Goal: Information Seeking & Learning: Learn about a topic

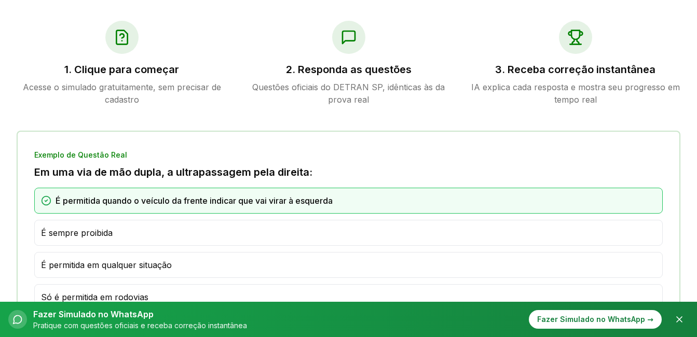
scroll to position [555, 0]
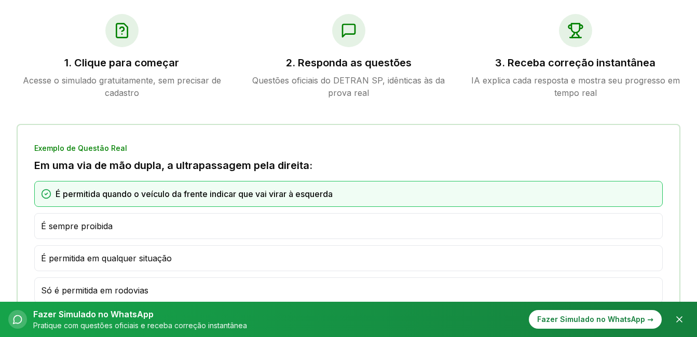
click at [133, 28] on div at bounding box center [121, 30] width 33 height 33
click at [121, 30] on icon at bounding box center [122, 30] width 17 height 17
click at [676, 317] on icon "Fechar" at bounding box center [679, 320] width 10 height 10
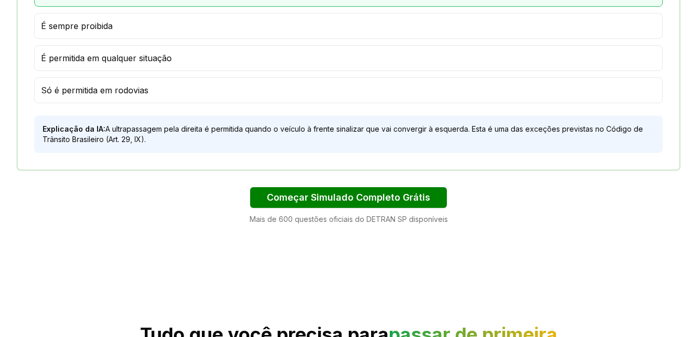
scroll to position [753, 0]
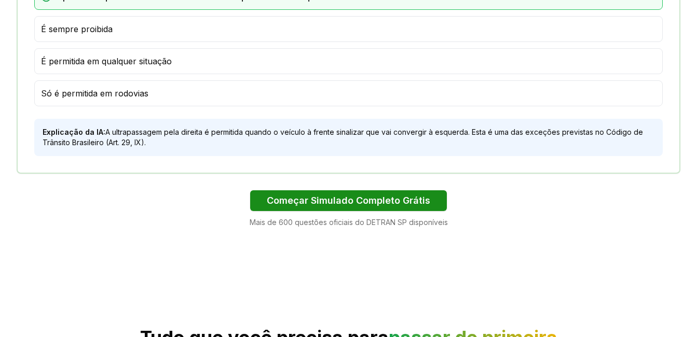
click at [386, 207] on button "Começar Simulado Completo Grátis" at bounding box center [348, 201] width 197 height 21
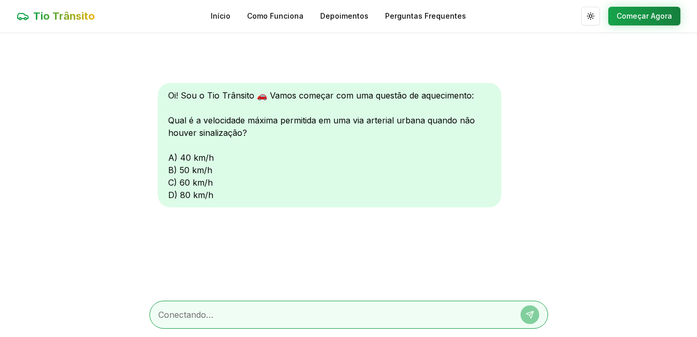
scroll to position [1, 0]
click at [212, 308] on div at bounding box center [349, 315] width 399 height 28
click at [207, 318] on textarea at bounding box center [334, 315] width 352 height 12
type textarea "A"
click at [171, 155] on div "Oi! Sou o Tio Trânsito 🚗 Vamos começar com uma questão de aquecimento: Qual é a…" at bounding box center [330, 145] width 344 height 125
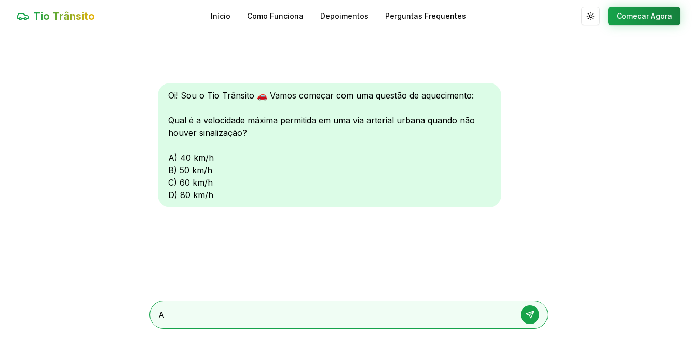
click at [171, 155] on div "Oi! Sou o Tio Trânsito 🚗 Vamos começar com uma questão de aquecimento: Qual é a…" at bounding box center [330, 145] width 344 height 125
drag, startPoint x: 171, startPoint y: 155, endPoint x: 175, endPoint y: 158, distance: 5.6
click at [175, 158] on div "Oi! Sou o Tio Trânsito 🚗 Vamos começar com uma questão de aquecimento: Qual é a…" at bounding box center [330, 145] width 344 height 125
click at [167, 158] on div "Oi! Sou o Tio Trânsito 🚗 Vamos começar com uma questão de aquecimento: Qual é a…" at bounding box center [330, 145] width 344 height 125
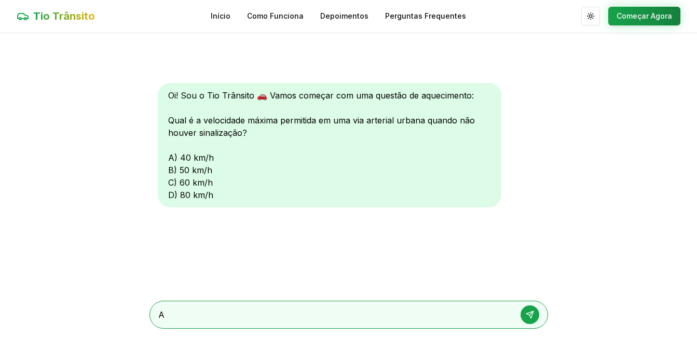
click at [167, 158] on div "Oi! Sou o Tio Trânsito 🚗 Vamos começar com uma questão de aquecimento: Qual é a…" at bounding box center [330, 145] width 344 height 125
drag, startPoint x: 167, startPoint y: 158, endPoint x: 178, endPoint y: 158, distance: 10.9
click at [178, 158] on div "Oi! Sou o Tio Trânsito 🚗 Vamos começar com uma questão de aquecimento: Qual é a…" at bounding box center [330, 145] width 344 height 125
click at [177, 158] on div "Oi! Sou o Tio Trânsito 🚗 Vamos começar com uma questão de aquecimento: Qual é a…" at bounding box center [330, 145] width 344 height 125
click at [535, 315] on button at bounding box center [530, 315] width 19 height 19
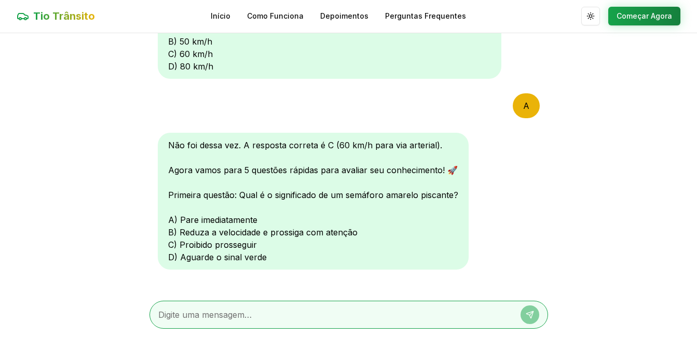
scroll to position [87, 0]
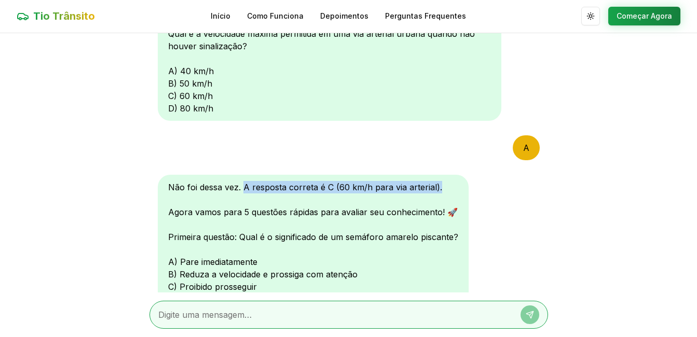
drag, startPoint x: 243, startPoint y: 189, endPoint x: 455, endPoint y: 176, distance: 212.2
click at [455, 176] on div "Não foi dessa vez. A resposta correta é C (60 km/h para via arterial). Agora va…" at bounding box center [313, 243] width 311 height 137
copy div "A resposta correta é C (60 km/h para via arterial)."
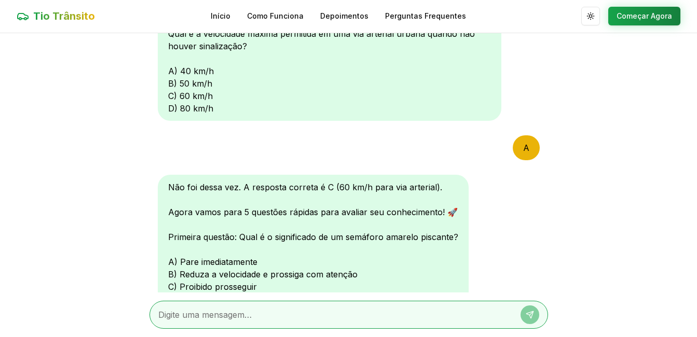
click at [676, 120] on main "Oi! Sou o Tio Trânsito 🚗 Vamos começar com uma questão de aquecimento: Qual é a…" at bounding box center [348, 185] width 697 height 304
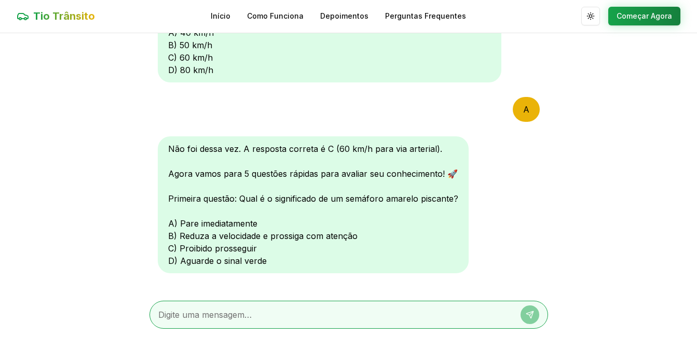
scroll to position [141, 0]
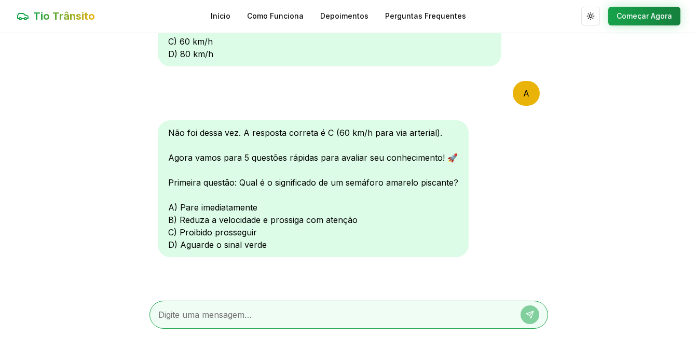
click at [345, 310] on textarea at bounding box center [334, 315] width 352 height 12
type textarea "B"
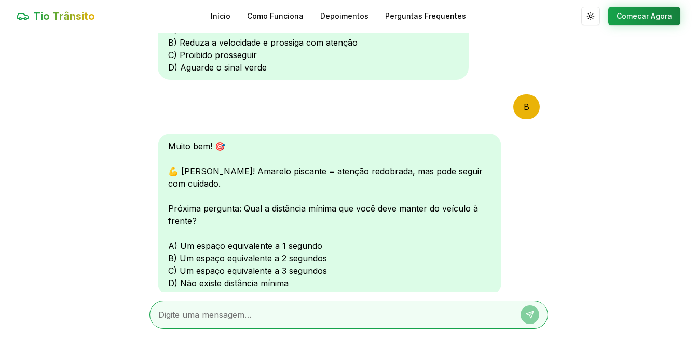
scroll to position [385, 0]
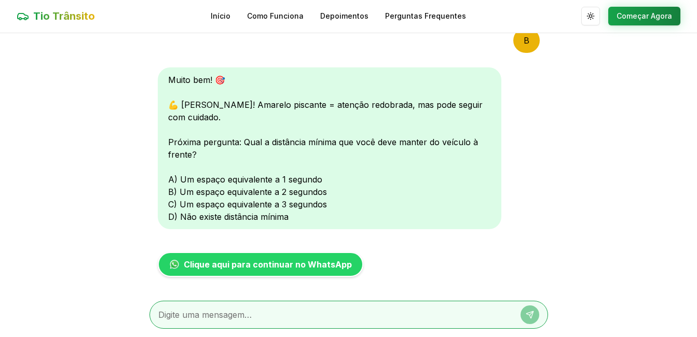
drag, startPoint x: 219, startPoint y: 104, endPoint x: 225, endPoint y: 106, distance: 6.1
click at [225, 106] on div "Muito bem! 🎯 💪 Correto! Amarelo piscante = atenção redobrada, mas pode seguir c…" at bounding box center [330, 148] width 344 height 162
click at [219, 106] on div "Muito bem! 🎯 💪 Correto! Amarelo piscante = atenção redobrada, mas pode seguir c…" at bounding box center [330, 148] width 344 height 162
click at [218, 106] on div "Muito bem! 🎯 💪 Correto! Amarelo piscante = atenção redobrada, mas pode seguir c…" at bounding box center [330, 148] width 344 height 162
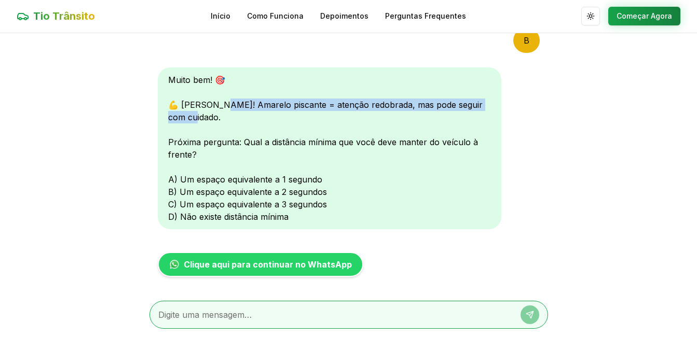
copy div "marelo piscante = atenção redobrada, mas pode seguir com cuidado."
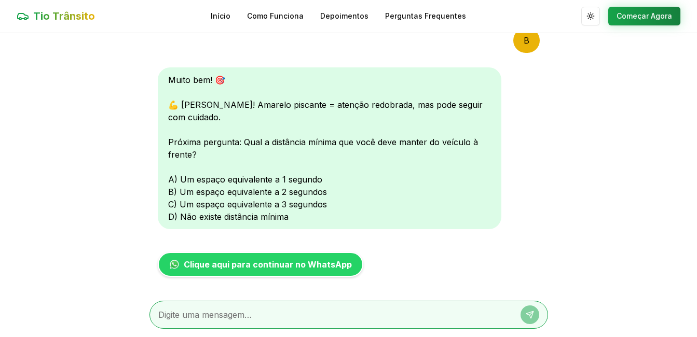
click at [632, 95] on main "Oi! Sou o Tio Trânsito 🚗 Vamos começar com uma questão de aquecimento: Qual é a…" at bounding box center [348, 185] width 697 height 304
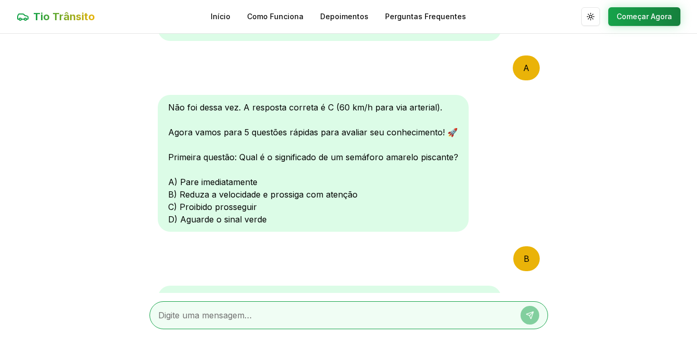
scroll to position [182, 0]
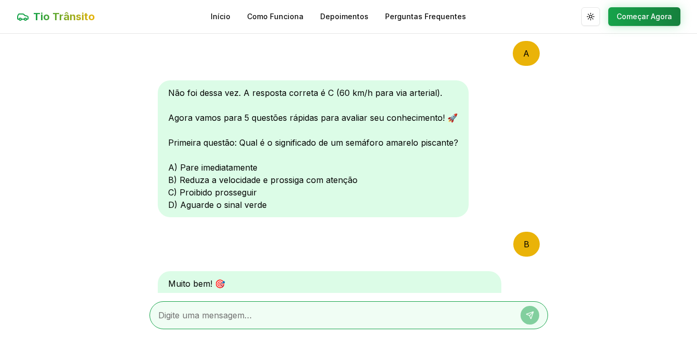
click at [243, 93] on div "Não foi dessa vez. A resposta correta é C (60 km/h para via arterial). Agora va…" at bounding box center [313, 148] width 311 height 137
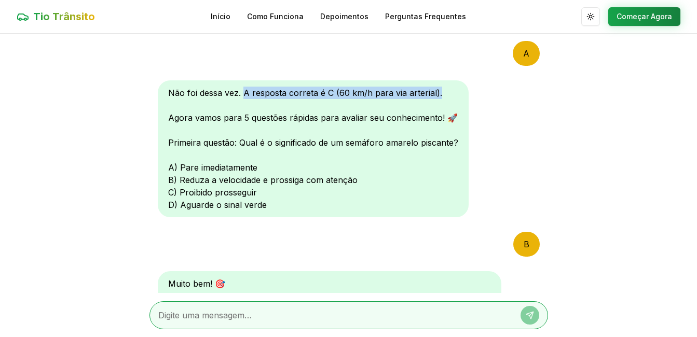
copy div "A resposta correta é C (60 km/h para via arterial)."
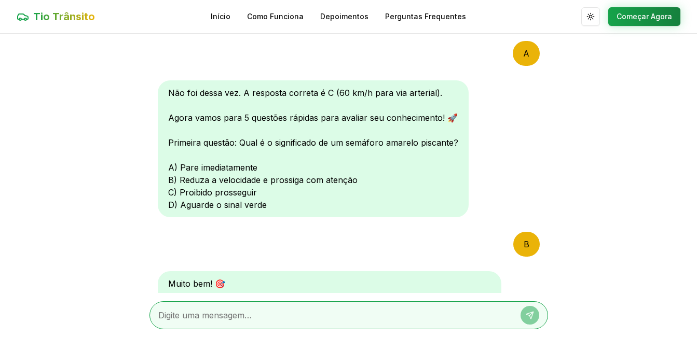
click at [618, 39] on main "Oi! Sou o Tio Trânsito 🚗 Vamos começar com uma questão de aquecimento: Qual é a…" at bounding box center [348, 186] width 697 height 304
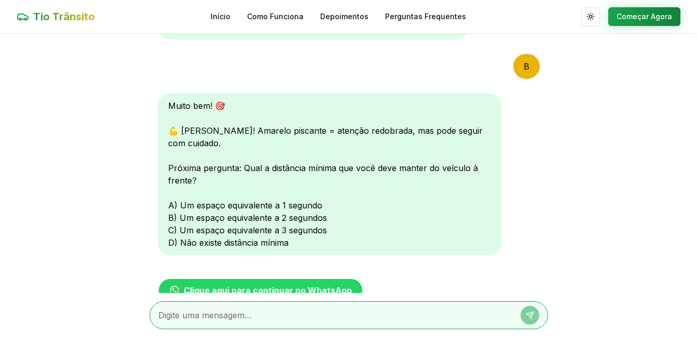
scroll to position [411, 0]
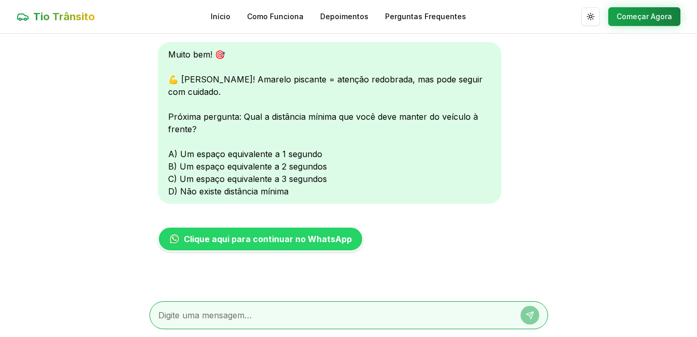
click at [257, 311] on textarea at bounding box center [334, 315] width 352 height 12
type textarea "D"
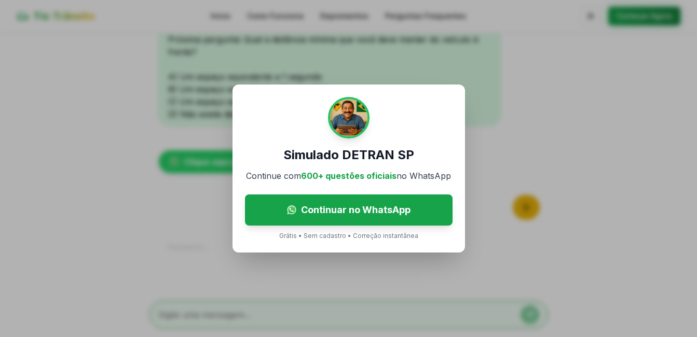
scroll to position [527, 0]
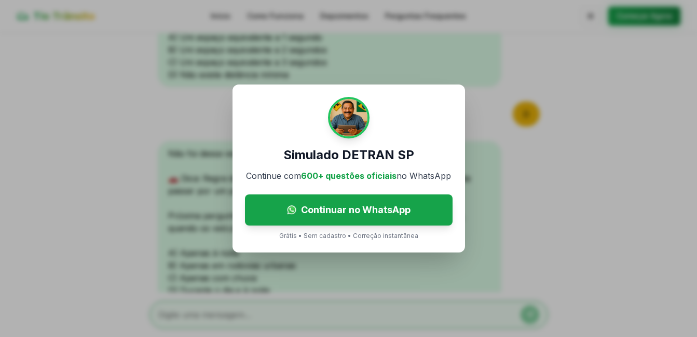
click at [384, 267] on div "Simulado DETRAN SP Continue com 600+ questões oficiais no WhatsApp Continuar no…" at bounding box center [348, 168] width 697 height 337
click at [395, 52] on div "Simulado DETRAN SP Continue com 600+ questões oficiais no WhatsApp Continuar no…" at bounding box center [348, 168] width 697 height 337
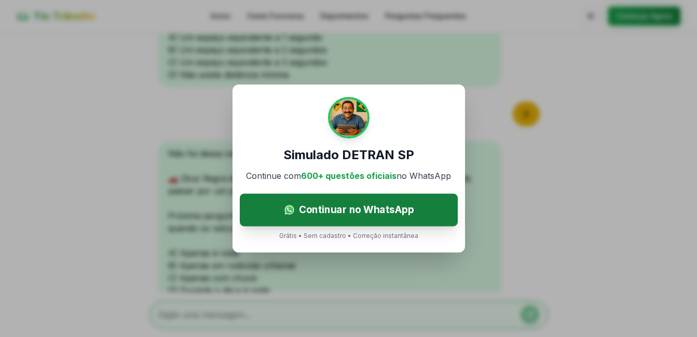
click at [390, 211] on span "Continuar no WhatsApp" at bounding box center [355, 209] width 115 height 15
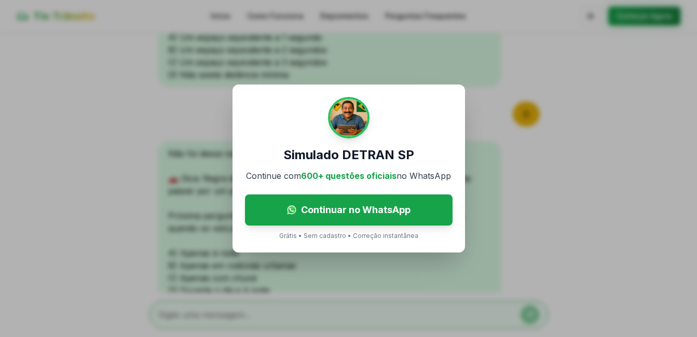
click at [496, 63] on div "Simulado DETRAN SP Continue com 600+ questões oficiais no WhatsApp Continuar no…" at bounding box center [348, 168] width 697 height 337
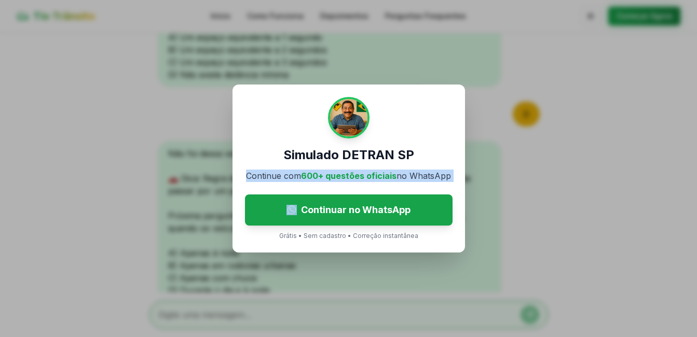
click at [496, 63] on div "Simulado DETRAN SP Continue com 600+ questões oficiais no WhatsApp Continuar no…" at bounding box center [348, 168] width 697 height 337
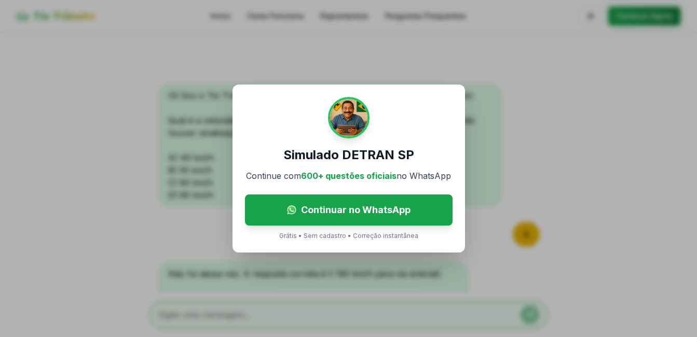
scroll to position [627, 0]
